Goal: Check status: Check status

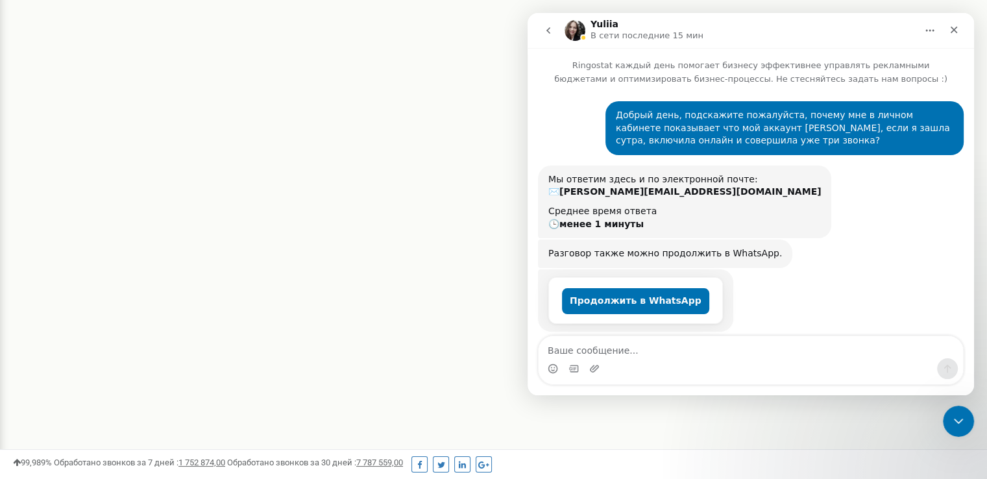
scroll to position [910, 0]
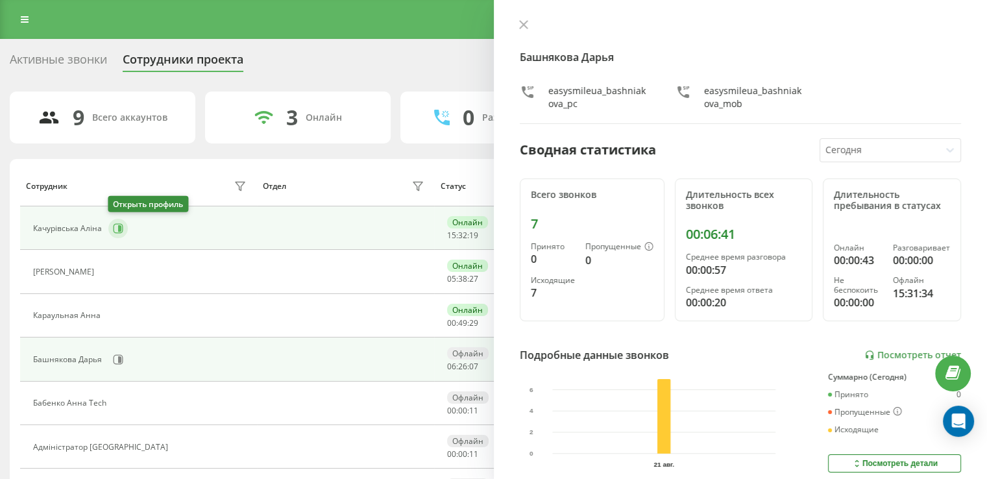
click at [121, 229] on icon at bounding box center [118, 228] width 10 height 10
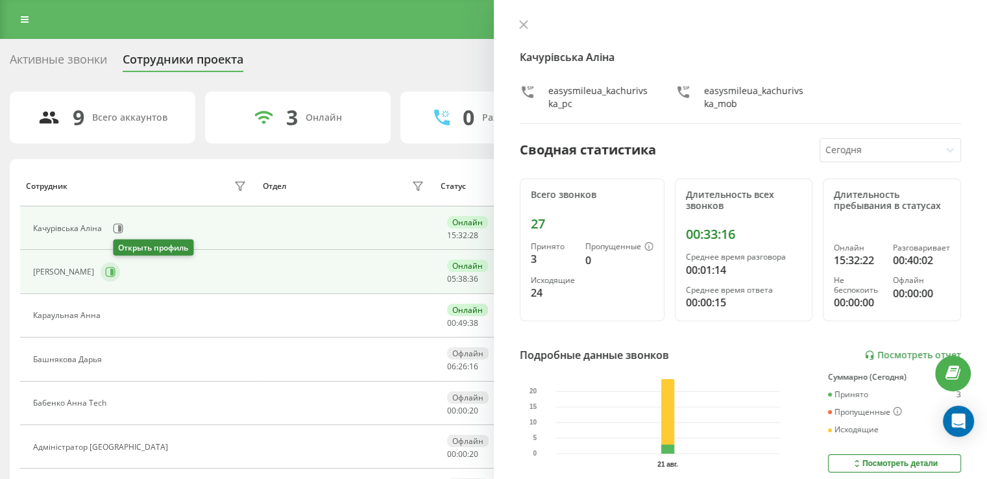
click at [116, 273] on icon at bounding box center [110, 272] width 10 height 10
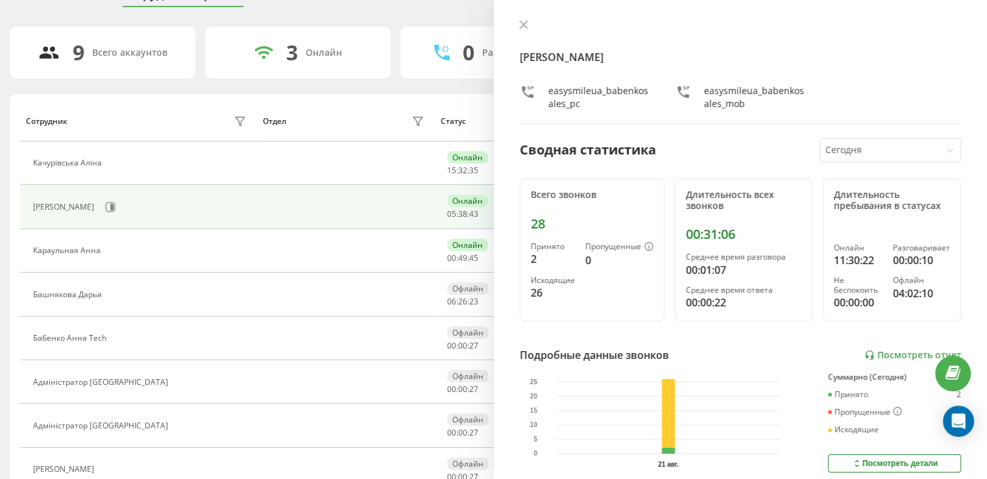
scroll to position [130, 0]
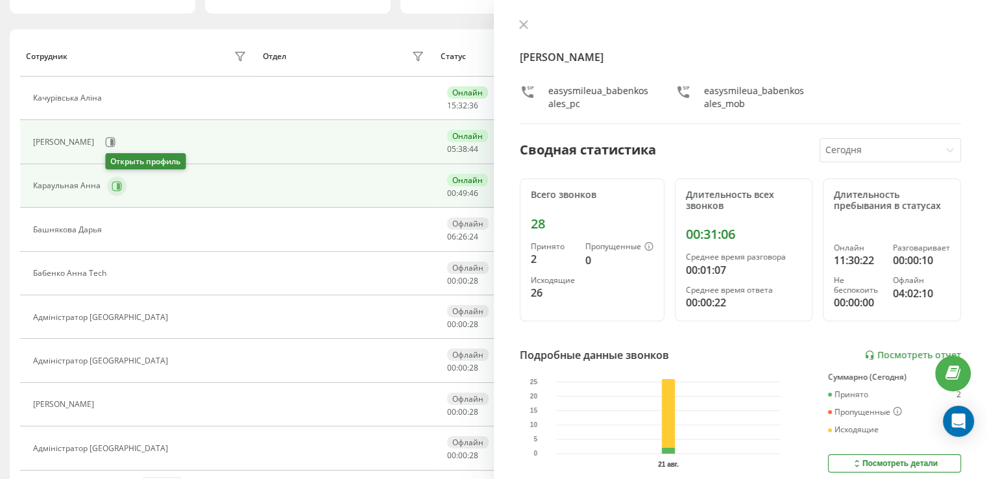
click at [119, 185] on icon at bounding box center [117, 186] width 10 height 10
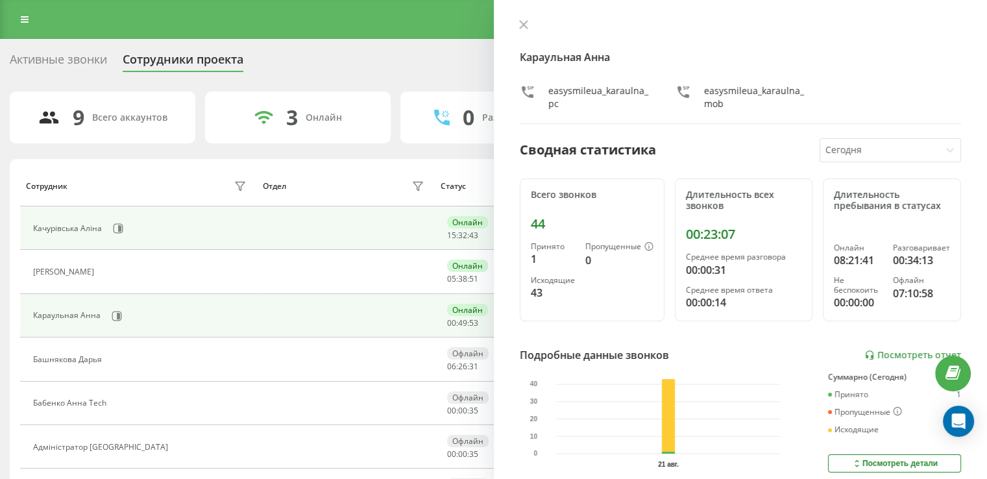
scroll to position [168, 0]
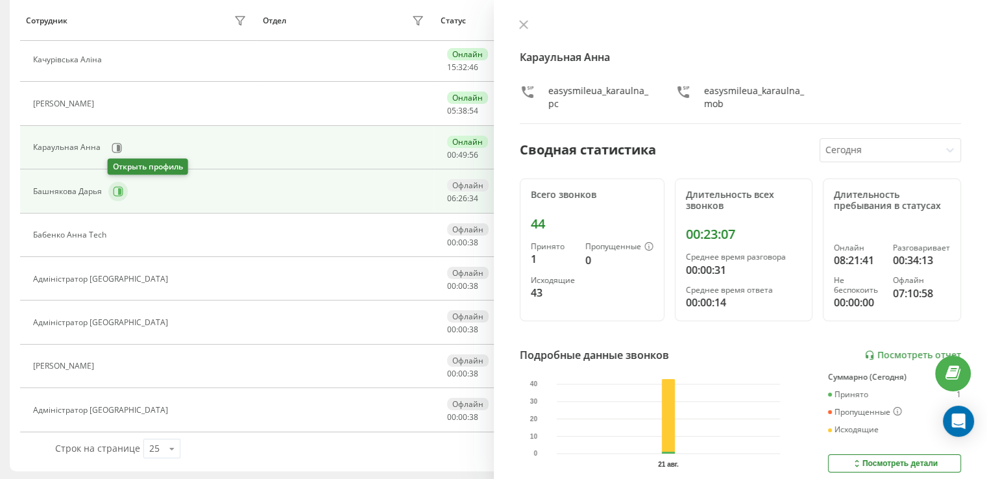
click at [116, 191] on icon at bounding box center [118, 191] width 10 height 10
